Goal: Find contact information: Find contact information

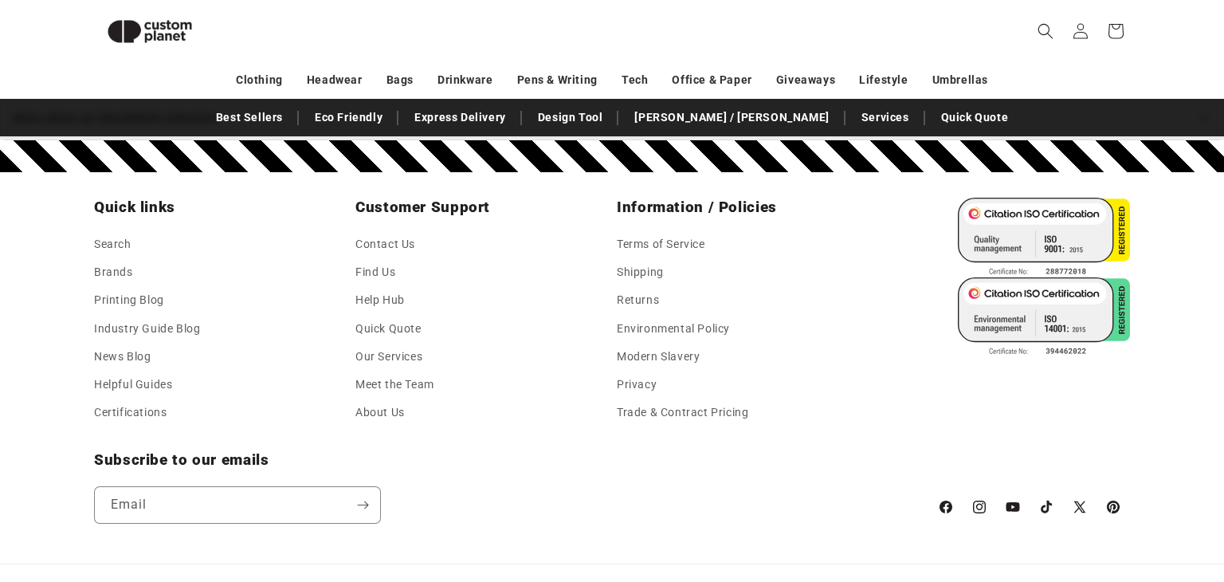
scroll to position [2201, 0]
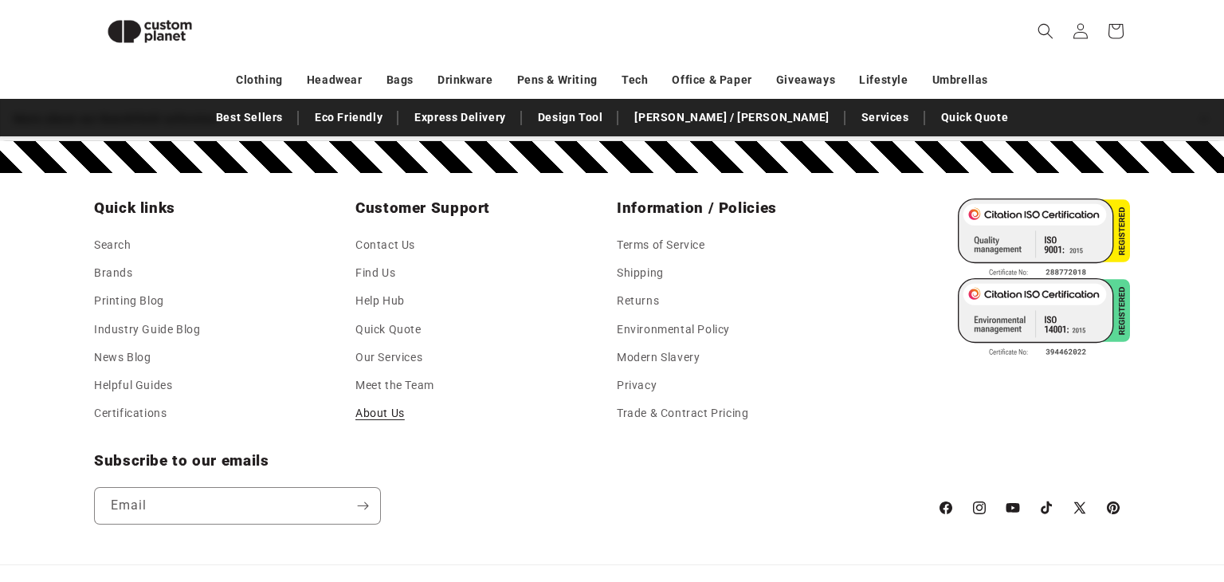
click at [389, 399] on link "About Us" at bounding box center [379, 413] width 49 height 28
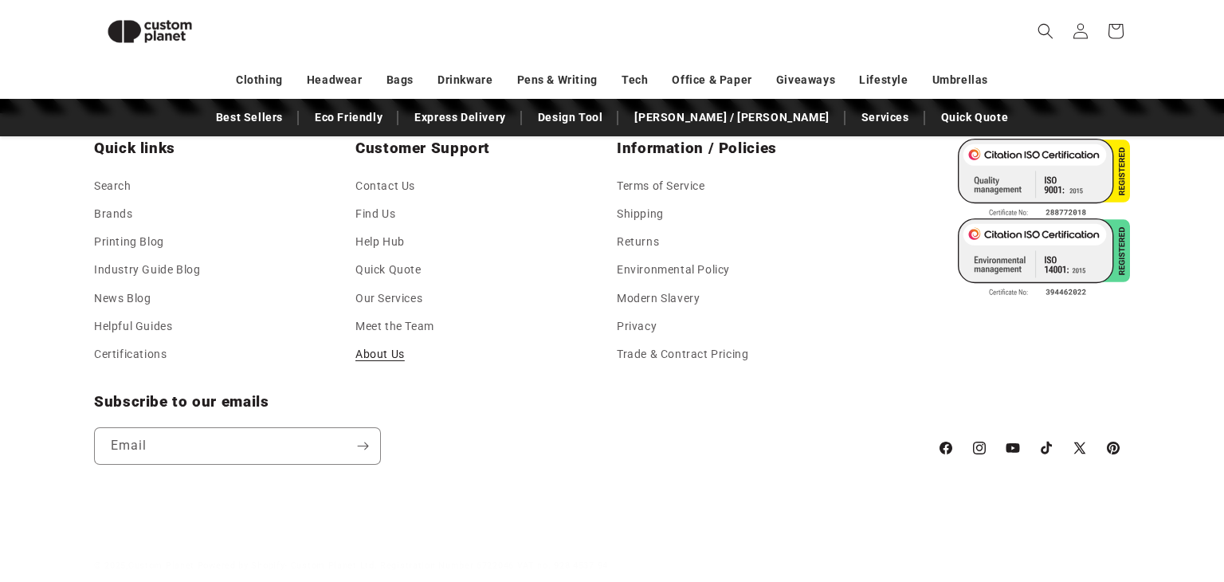
scroll to position [1664, 0]
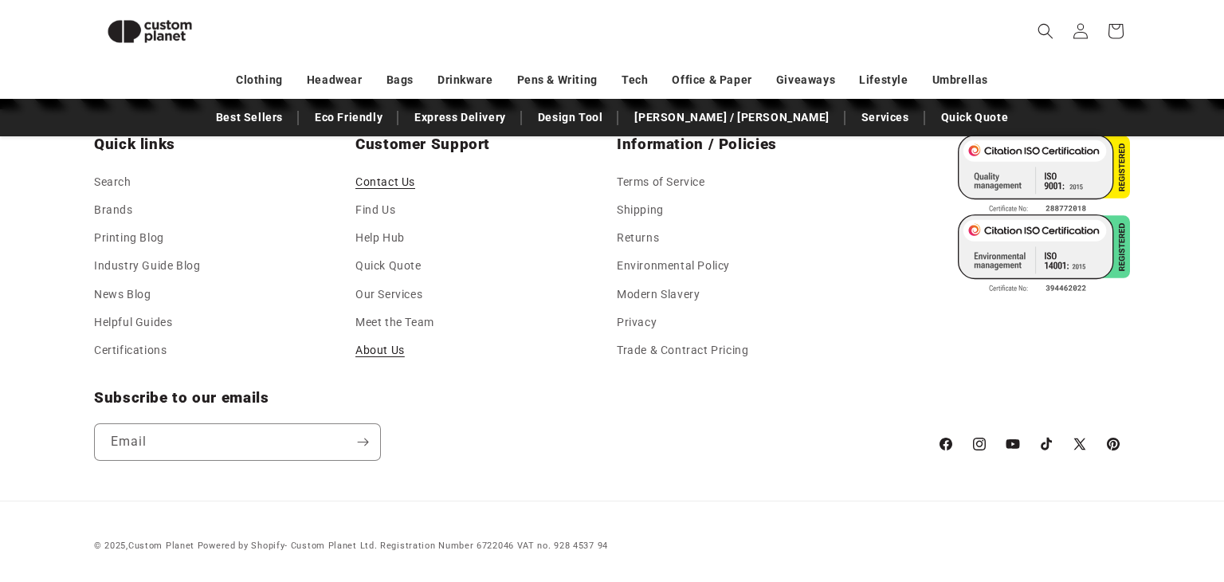
click at [394, 183] on link "Contact Us" at bounding box center [385, 184] width 60 height 24
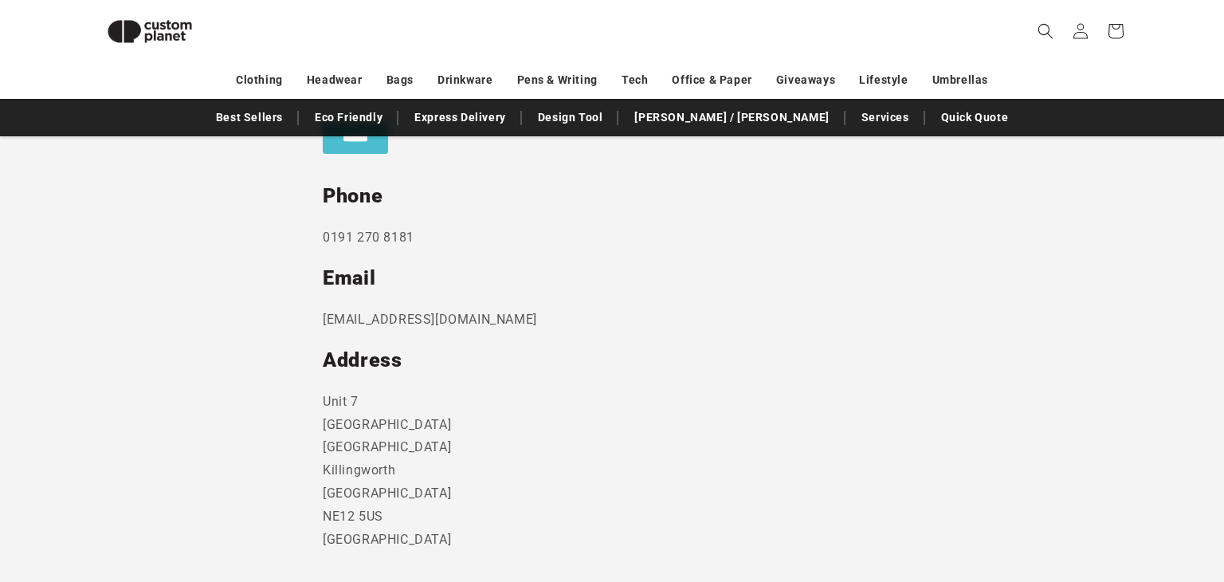
scroll to position [793, 0]
drag, startPoint x: 320, startPoint y: 322, endPoint x: 513, endPoint y: 320, distance: 193.6
click at [513, 320] on section "Send us a message and someone will get back to you within 24 hours. Phone 0191 …" at bounding box center [612, 196] width 1224 height 868
copy p "sales@customplanet.co.uk"
